Goal: Task Accomplishment & Management: Use online tool/utility

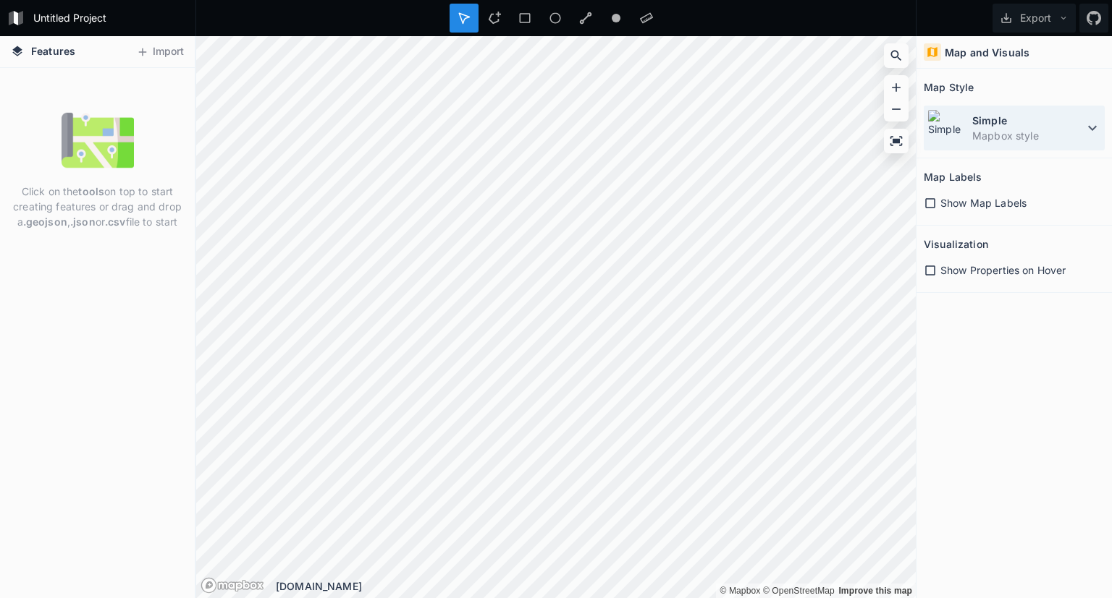
click at [567, 118] on dt "Simple" at bounding box center [1027, 120] width 111 height 15
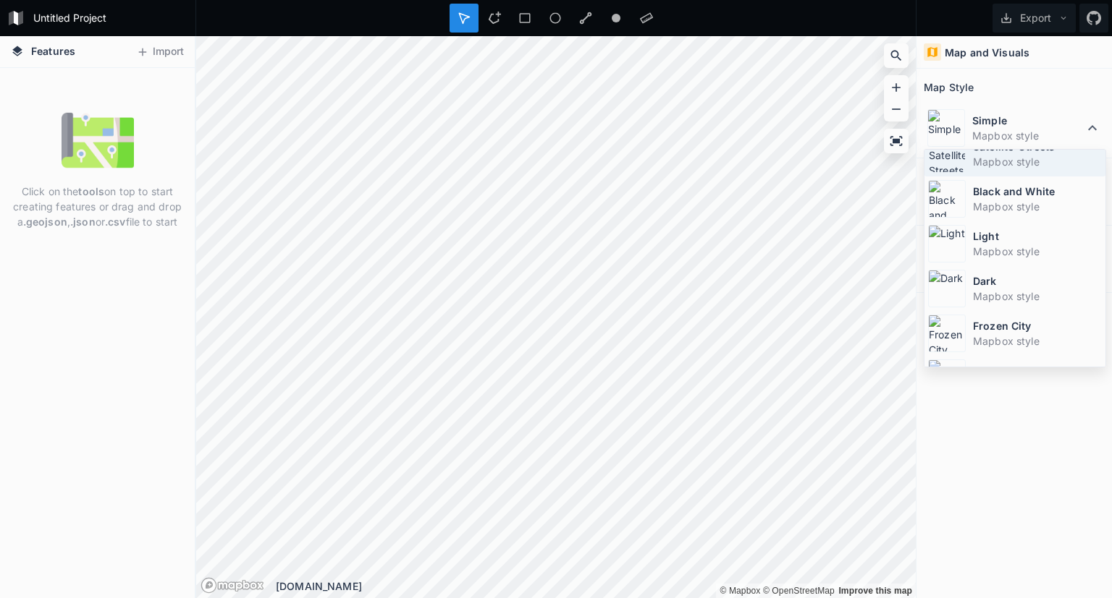
scroll to position [95, 0]
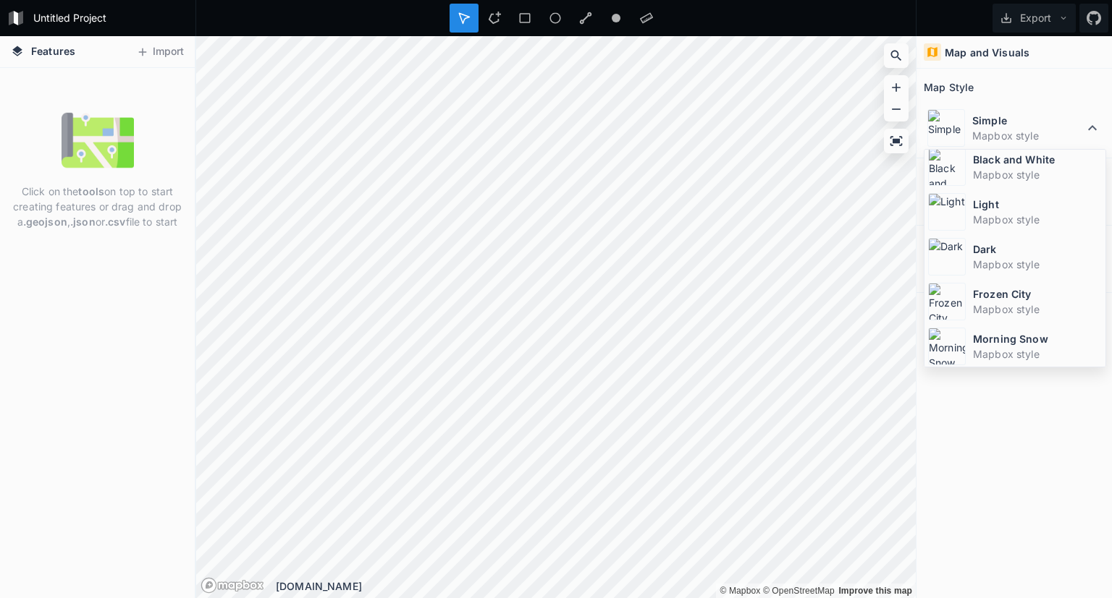
click at [567, 418] on div "Map and Visuals Map Style Simple Mapbox style Simple Mapbox style Satellite-Str…" at bounding box center [1013, 317] width 195 height 562
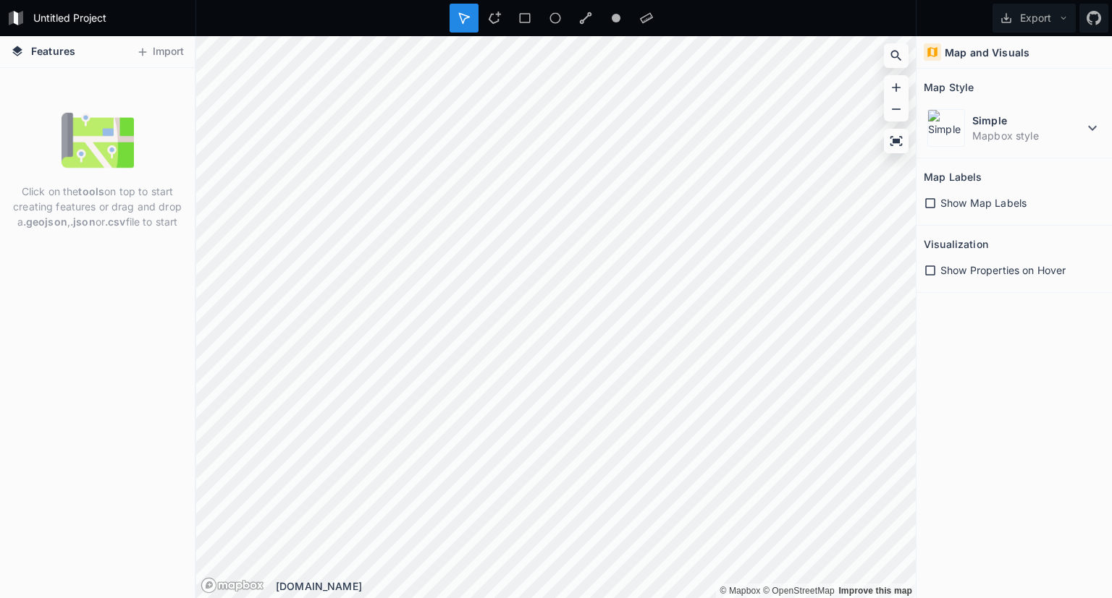
click at [567, 207] on span "Show Map Labels" at bounding box center [983, 202] width 86 height 15
click at [567, 276] on span "Show Properties on Hover" at bounding box center [1002, 270] width 125 height 15
click at [60, 51] on span "Features" at bounding box center [53, 50] width 44 height 15
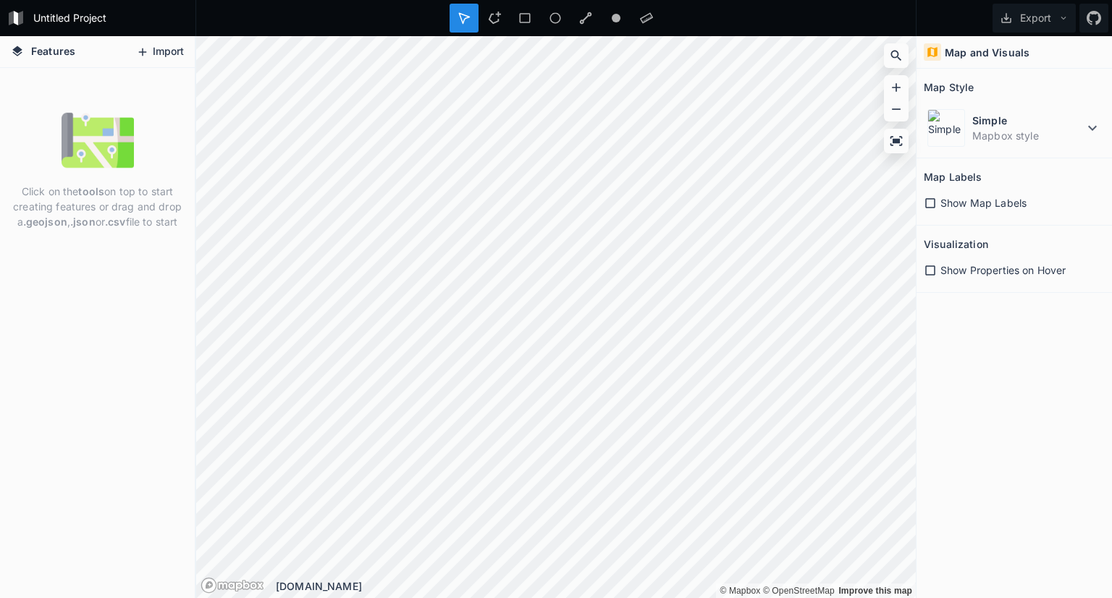
click at [150, 51] on button "Import" at bounding box center [160, 52] width 62 height 23
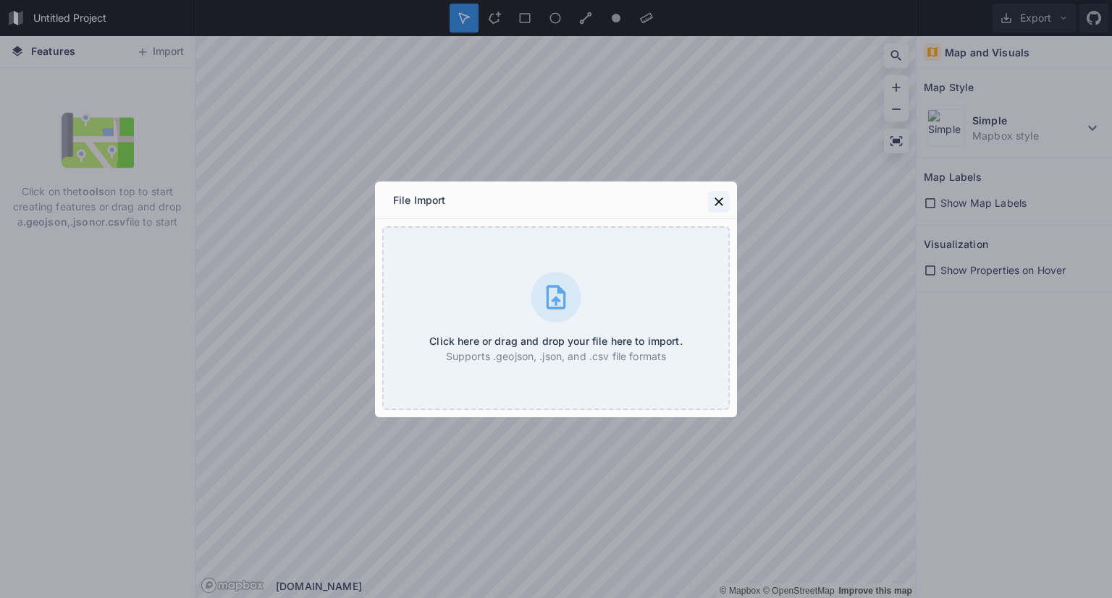
click at [567, 200] on icon at bounding box center [718, 202] width 9 height 9
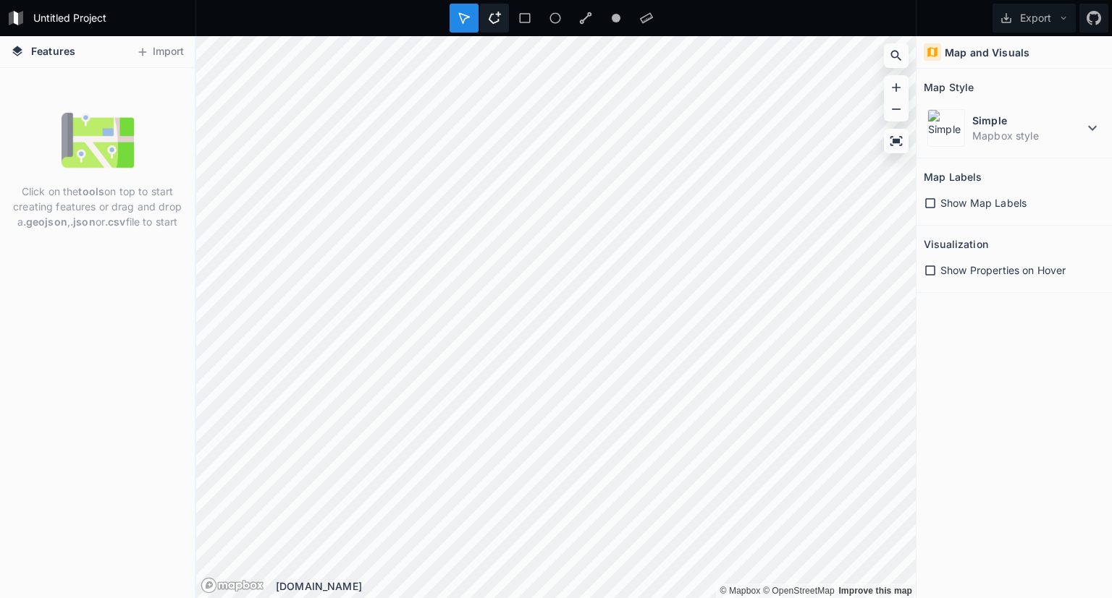
click at [505, 20] on div at bounding box center [494, 18] width 29 height 29
click at [525, 24] on icon at bounding box center [524, 18] width 13 height 13
click at [567, 20] on icon at bounding box center [646, 18] width 13 height 13
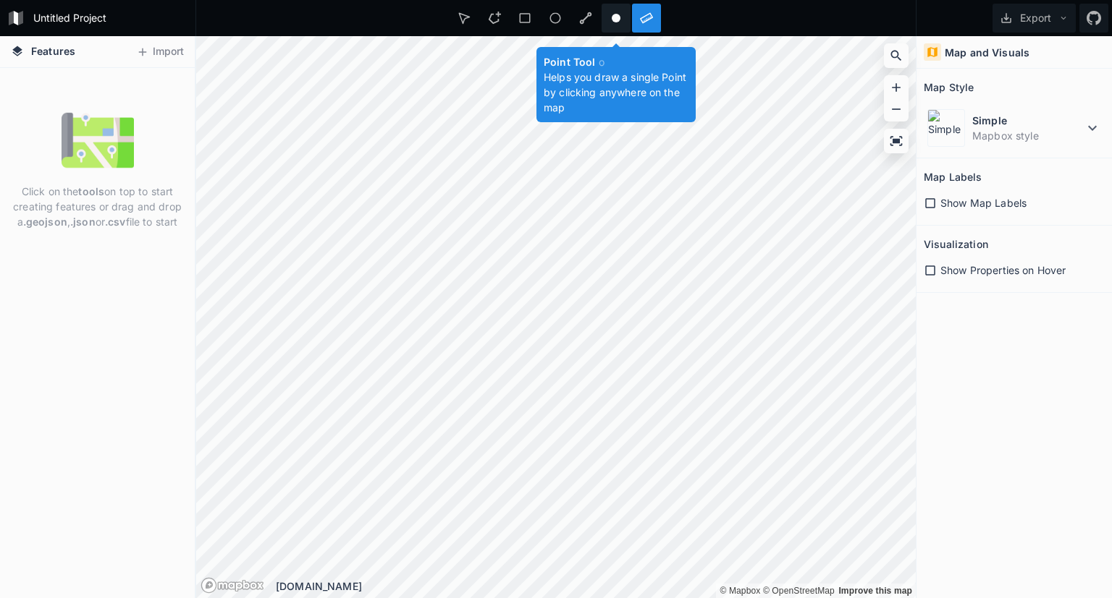
click at [567, 20] on circle at bounding box center [615, 18] width 9 height 9
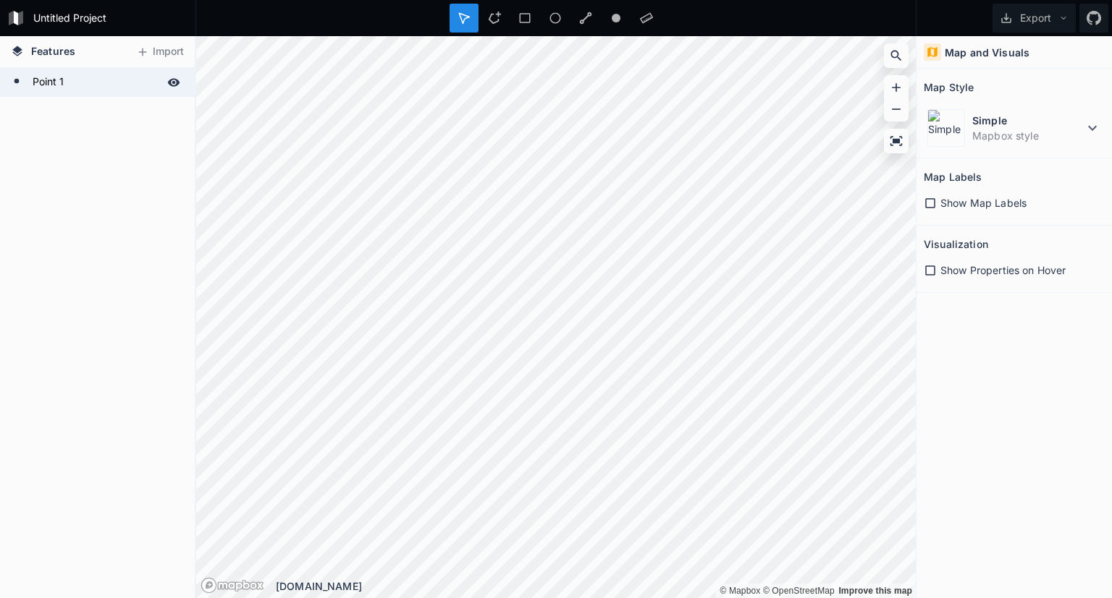
click at [67, 78] on form "Point 1" at bounding box center [95, 83] width 135 height 22
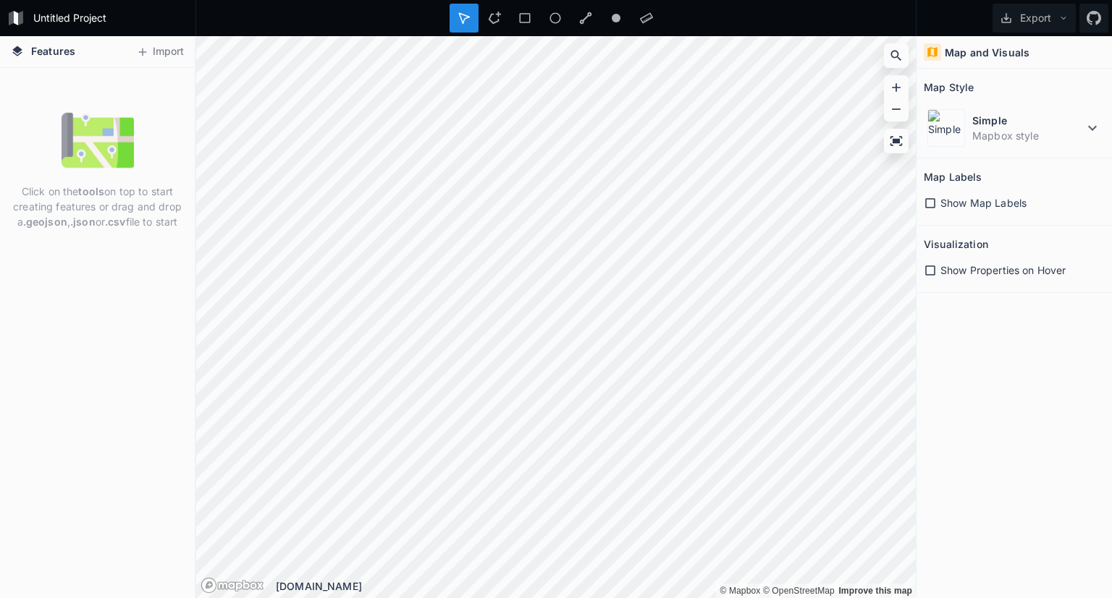
click at [51, 17] on form "Untitled Project" at bounding box center [110, 18] width 164 height 22
click at [56, 51] on span "Features" at bounding box center [53, 50] width 44 height 15
click at [567, 18] on icon at bounding box center [1063, 18] width 10 height 10
click at [567, 48] on h4 "Map and Visuals" at bounding box center [986, 52] width 85 height 15
click at [567, 130] on icon at bounding box center [1092, 128] width 9 height 5
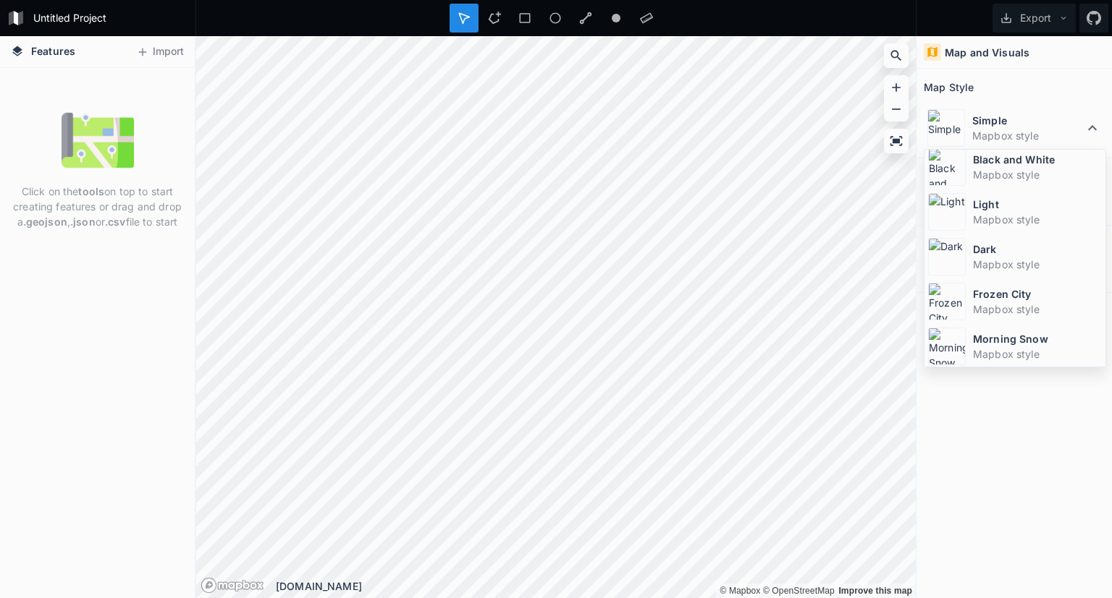
click at [567, 454] on div "Map and Visuals Map Style Simple Mapbox style Simple Mapbox style Satellite-Str…" at bounding box center [1013, 317] width 195 height 562
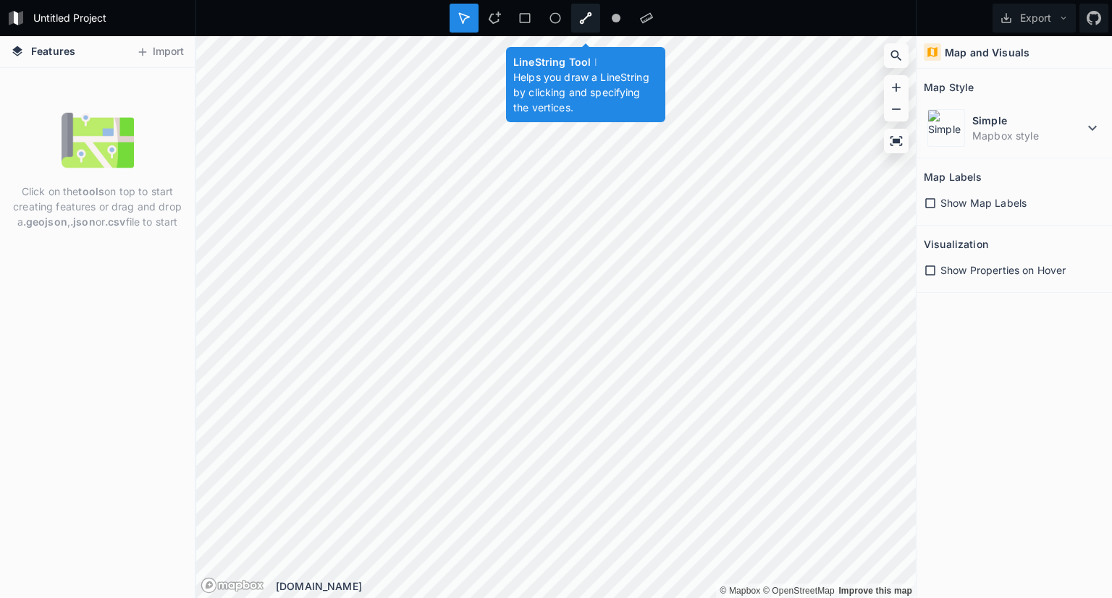
click at [567, 20] on icon at bounding box center [585, 18] width 13 height 13
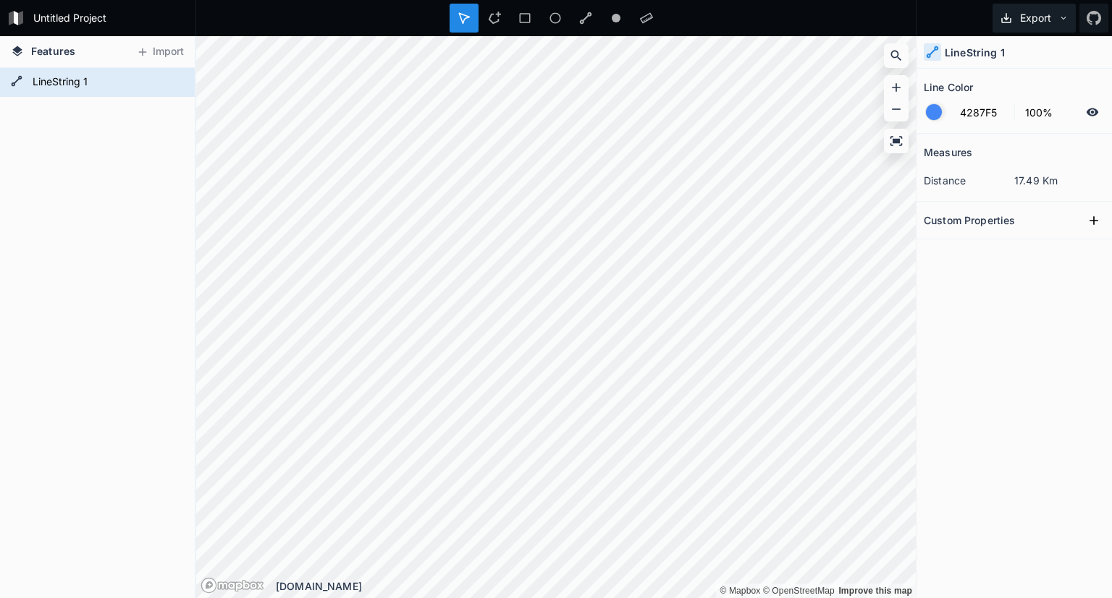
click at [567, 16] on icon at bounding box center [1063, 18] width 10 height 10
click at [567, 87] on div "Export as .geojson" at bounding box center [1031, 83] width 145 height 30
